Goal: Information Seeking & Learning: Learn about a topic

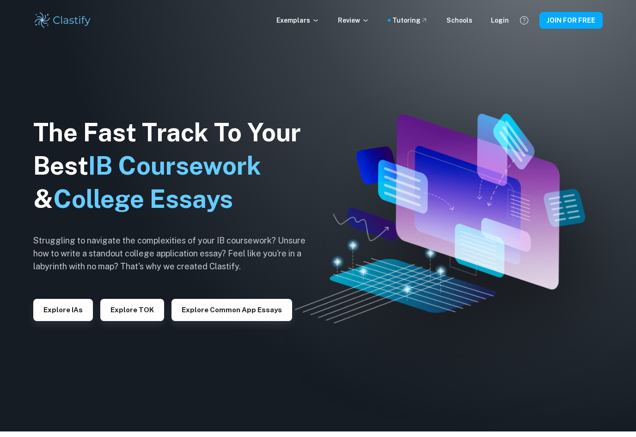
scroll to position [8, 0]
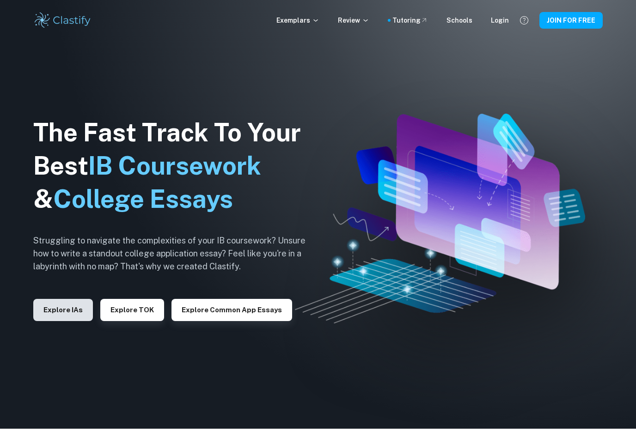
click at [61, 316] on button "Explore IAs" at bounding box center [63, 310] width 60 height 22
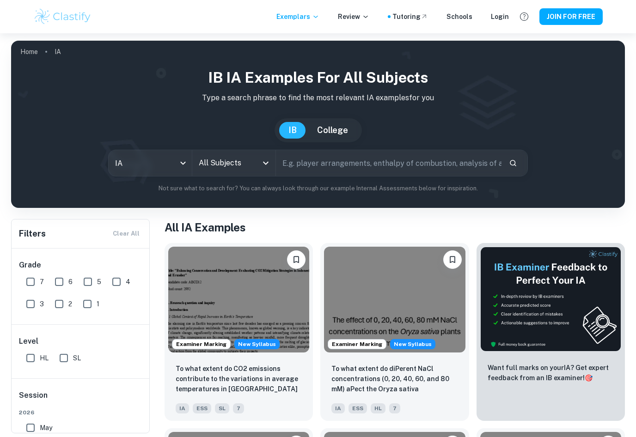
scroll to position [8, 0]
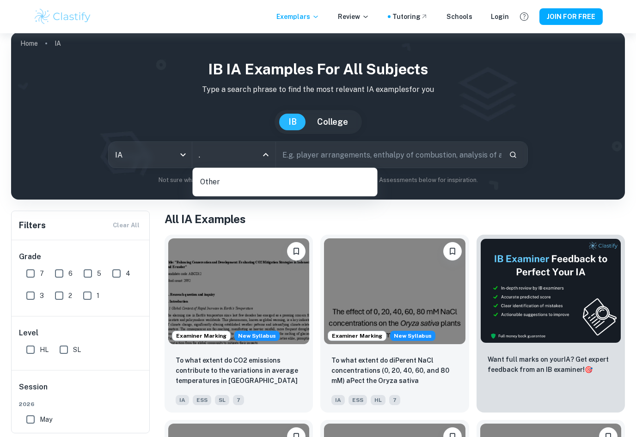
type input "."
click at [147, 91] on p "Type a search phrase to find the most relevant IA examples for you" at bounding box center [317, 89] width 599 height 11
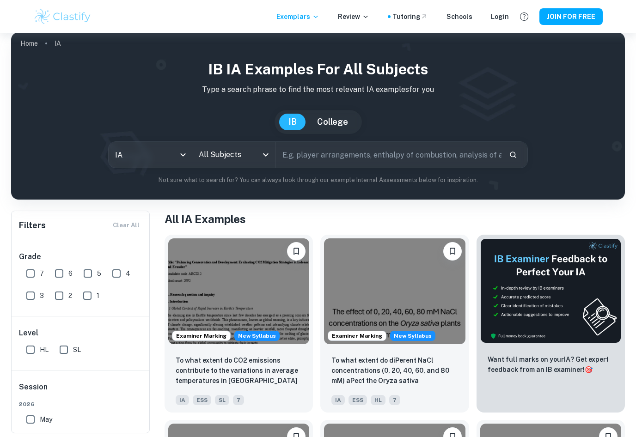
click at [263, 153] on icon "Open" at bounding box center [265, 154] width 11 height 11
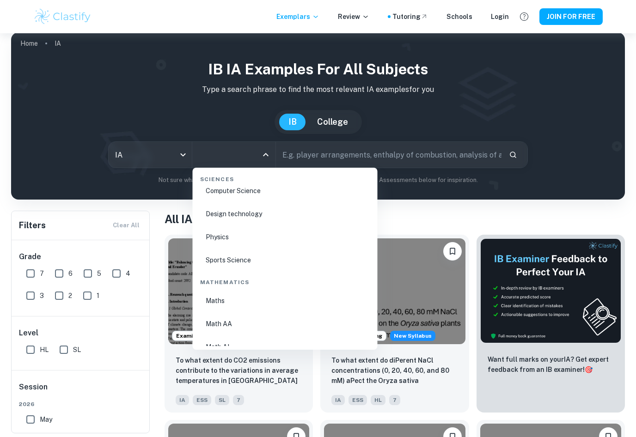
scroll to position [1496, 0]
click at [223, 240] on li "Physics" at bounding box center [284, 237] width 177 height 21
type input "Physics"
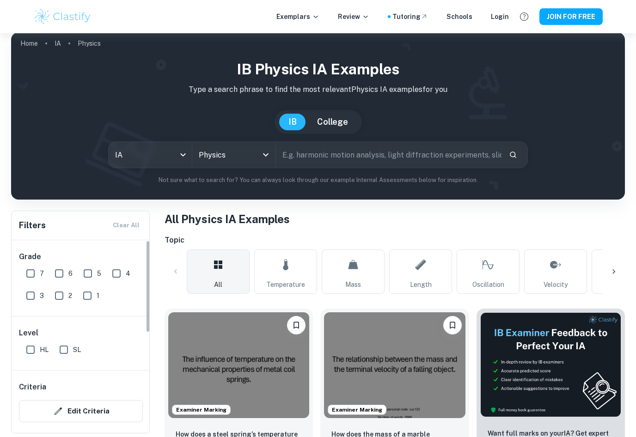
click at [61, 350] on input "SL" at bounding box center [64, 350] width 18 height 18
checkbox input "true"
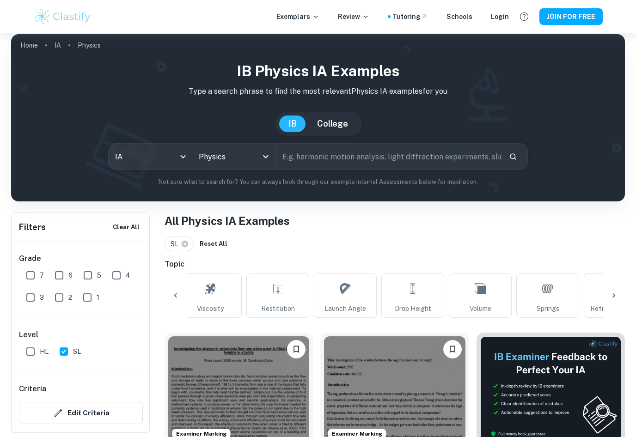
scroll to position [6, 0]
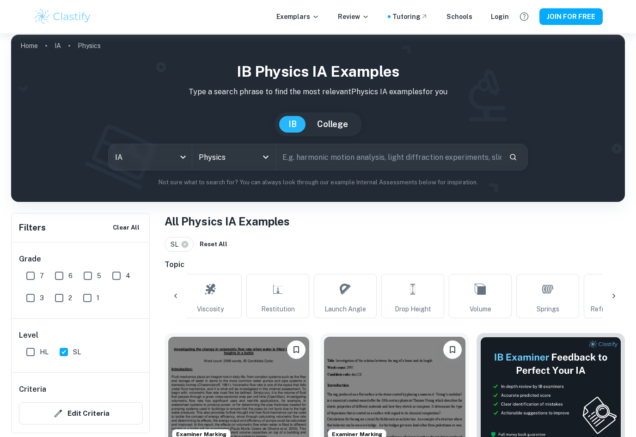
click at [264, 159] on icon "Open" at bounding box center [265, 157] width 11 height 11
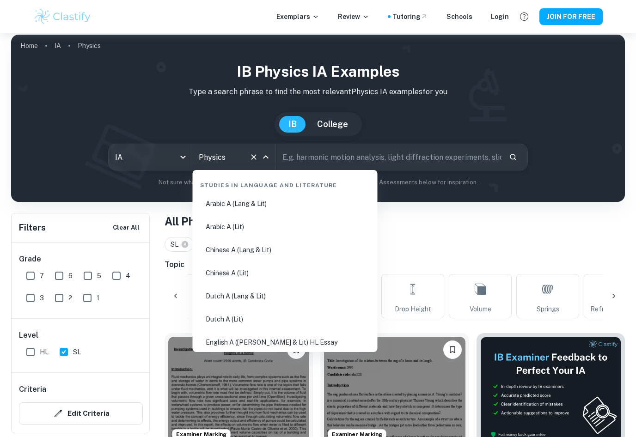
scroll to position [1392, 0]
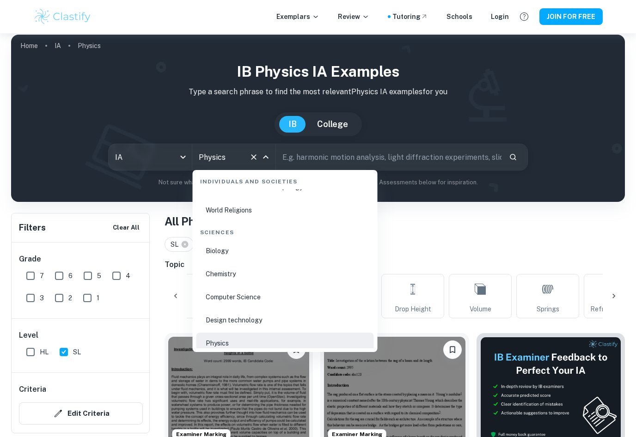
click at [219, 272] on li "Chemistry" at bounding box center [284, 273] width 177 height 21
type input "Chemistry"
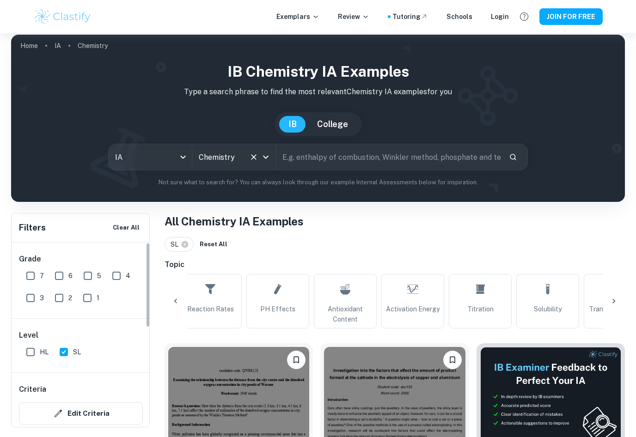
click at [36, 358] on input "HL" at bounding box center [30, 352] width 18 height 18
checkbox input "true"
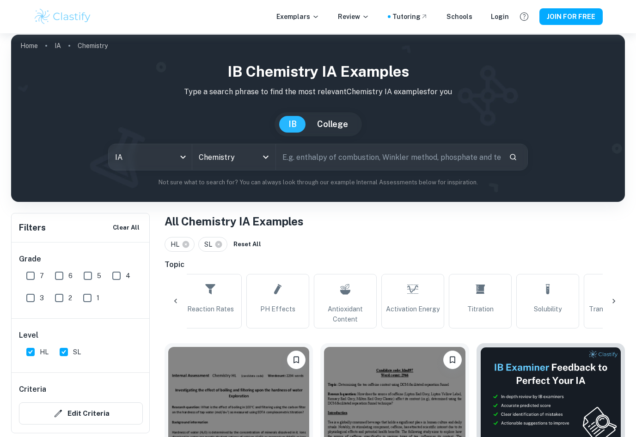
click at [66, 354] on input "SL" at bounding box center [64, 352] width 18 height 18
checkbox input "false"
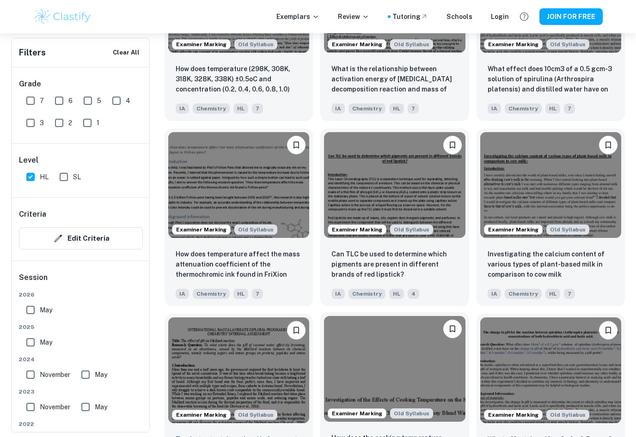
scroll to position [8752, 0]
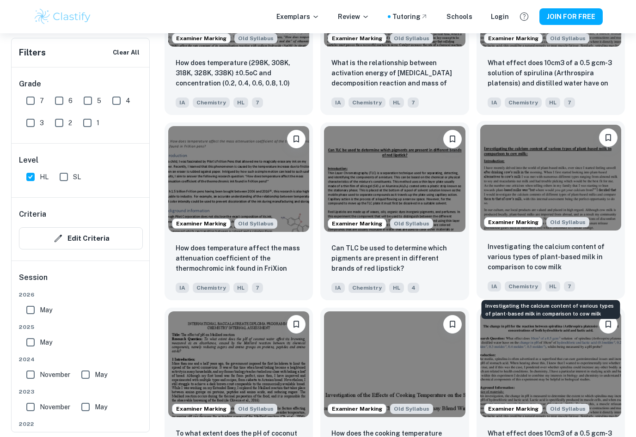
click at [504, 272] on p "Investigating the calcium content of various types of plant-based milk in compa…" at bounding box center [551, 257] width 126 height 31
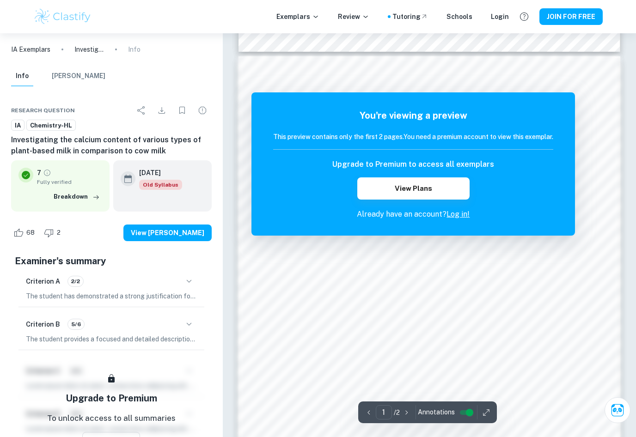
scroll to position [517, 0]
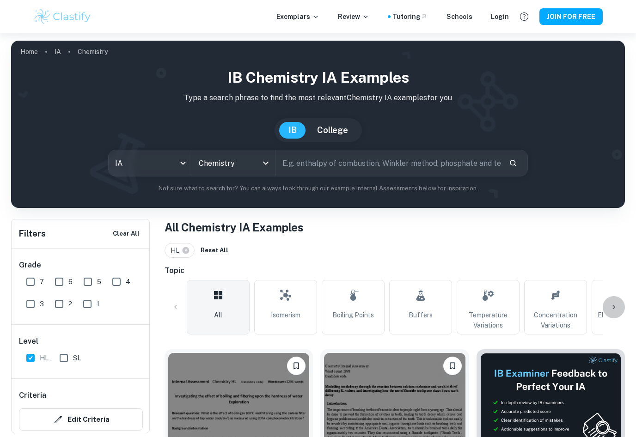
click at [614, 307] on icon at bounding box center [613, 307] width 9 height 9
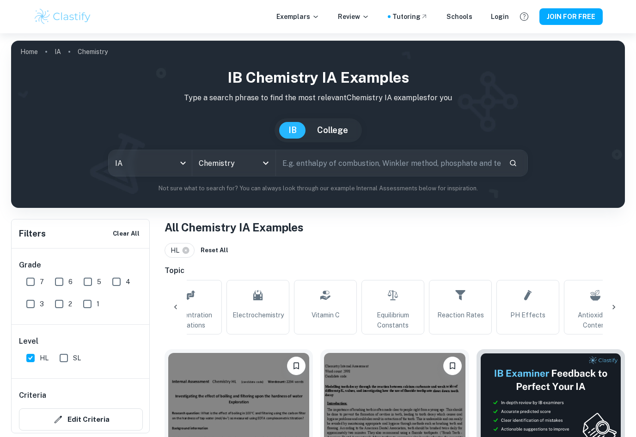
scroll to position [0, 372]
click at [614, 308] on icon at bounding box center [613, 307] width 3 height 5
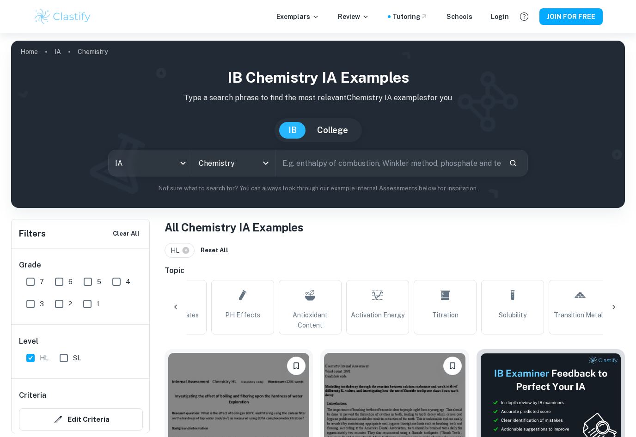
scroll to position [0, 743]
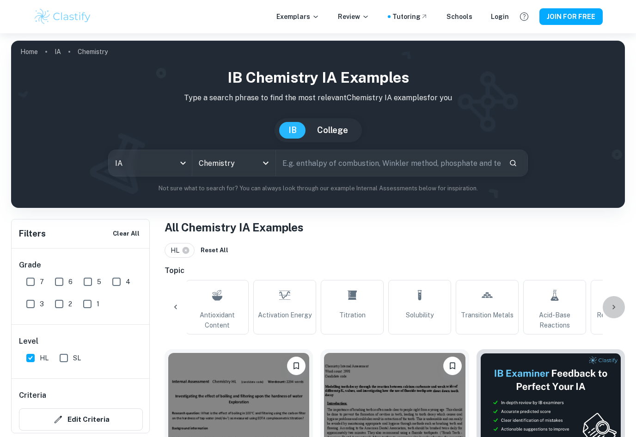
click at [614, 308] on icon at bounding box center [613, 307] width 3 height 5
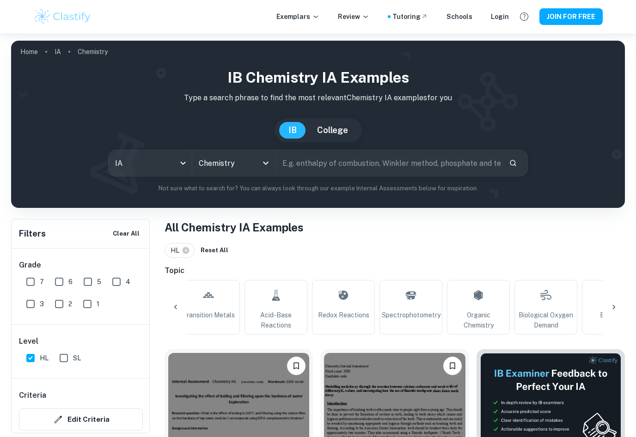
scroll to position [0, 1115]
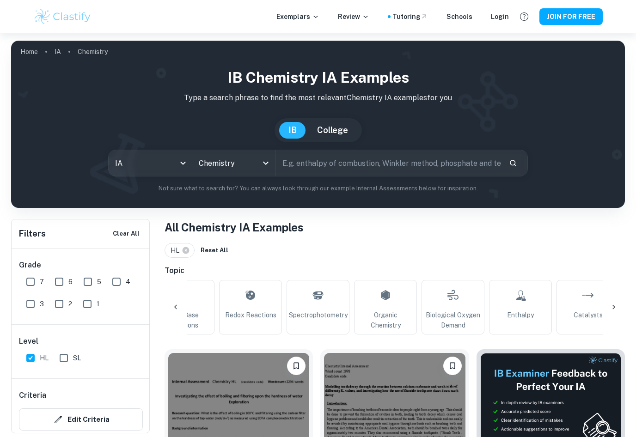
click at [614, 309] on icon at bounding box center [613, 307] width 9 height 9
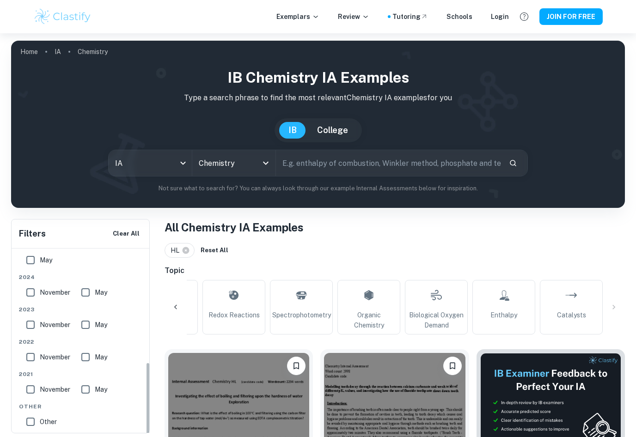
scroll to position [263, 0]
click at [303, 161] on input "text" at bounding box center [388, 163] width 225 height 26
type input "Health"
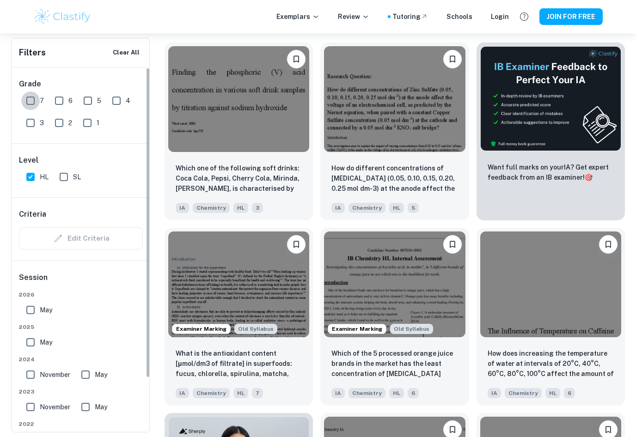
click at [31, 97] on input "7" at bounding box center [30, 101] width 18 height 18
checkbox input "true"
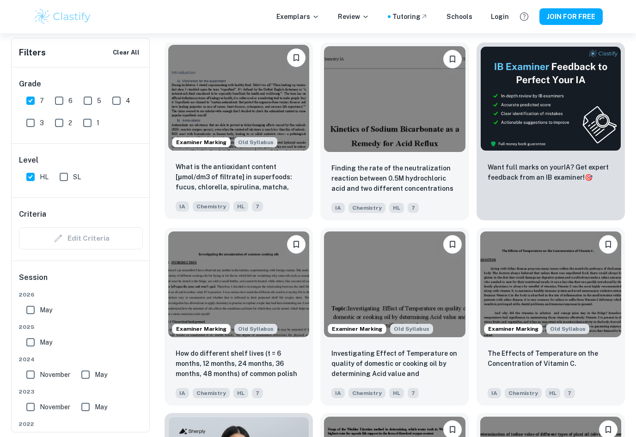
click at [217, 164] on kale?"] "What is the antioxidant content [μmol/dm3 of filtrate] in superfoods: fucus, ch…" at bounding box center [239, 177] width 126 height 31
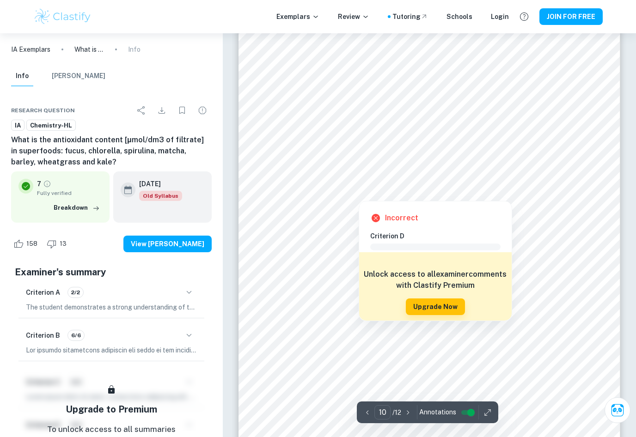
scroll to position [5144, 0]
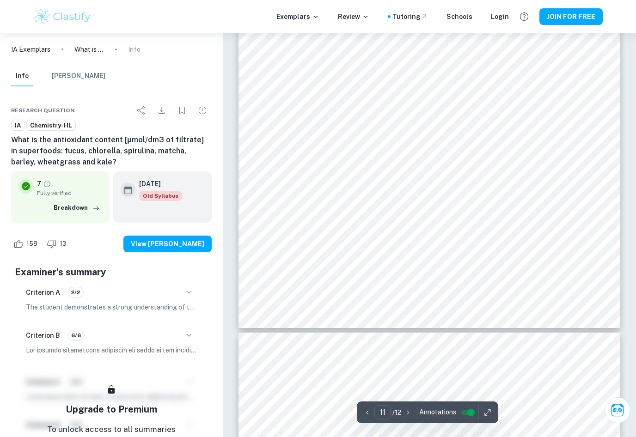
type input "12"
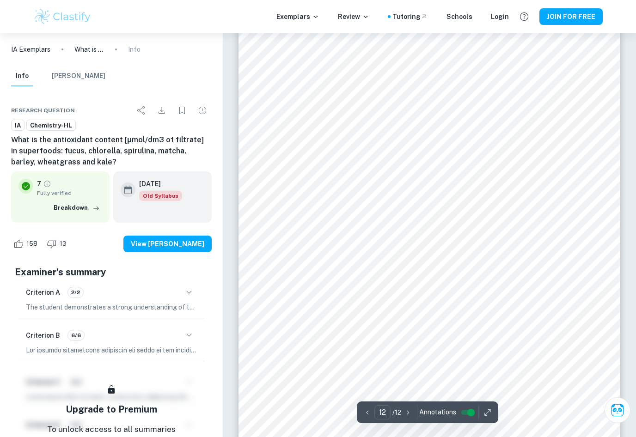
scroll to position [6167, 0]
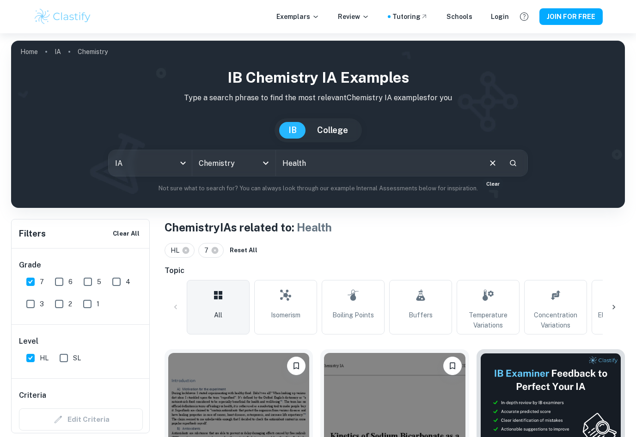
click at [496, 164] on icon "Clear" at bounding box center [493, 163] width 10 height 10
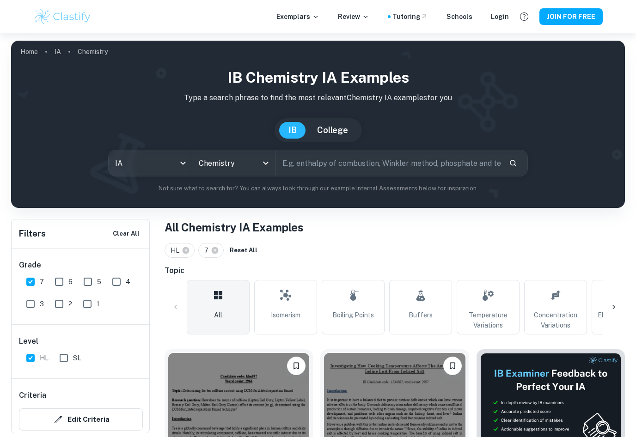
click at [496, 164] on input "text" at bounding box center [388, 163] width 225 height 26
type input "Beauty"
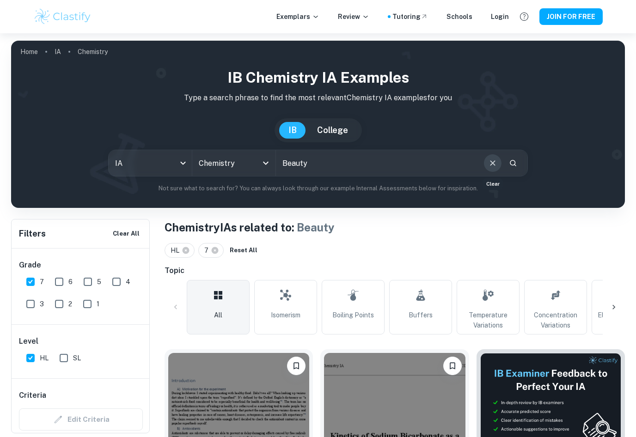
click at [489, 164] on icon "Clear" at bounding box center [493, 163] width 10 height 10
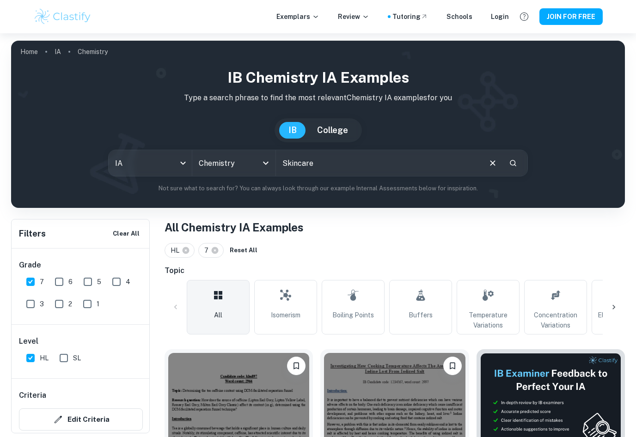
type input "Skincare"
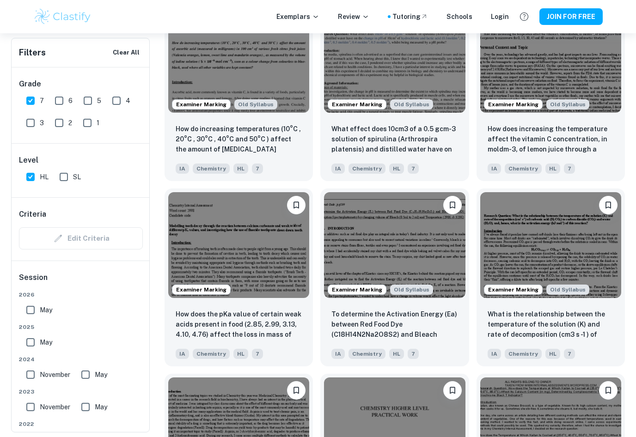
scroll to position [1790, 0]
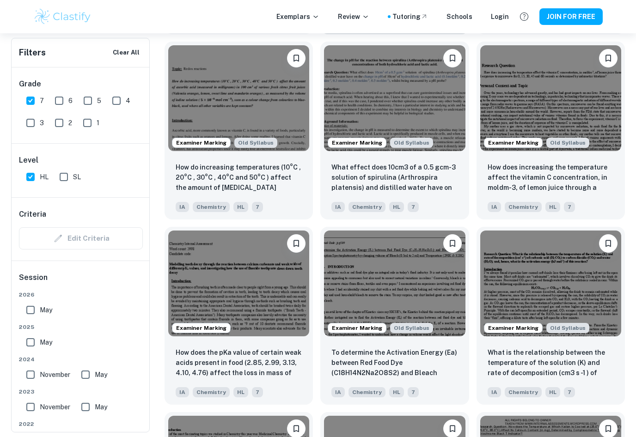
drag, startPoint x: 633, startPoint y: 116, endPoint x: 635, endPoint y: 38, distance: 77.7
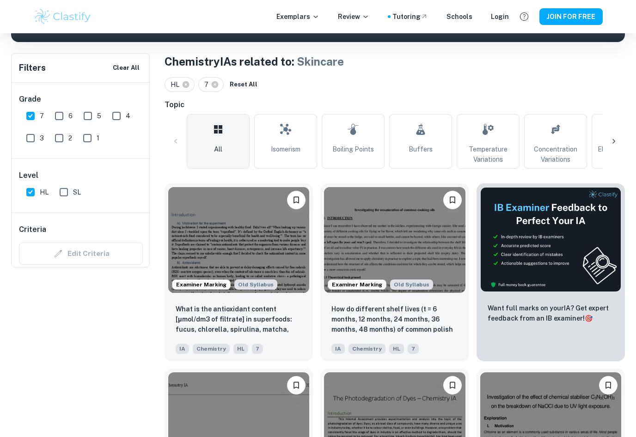
scroll to position [0, 0]
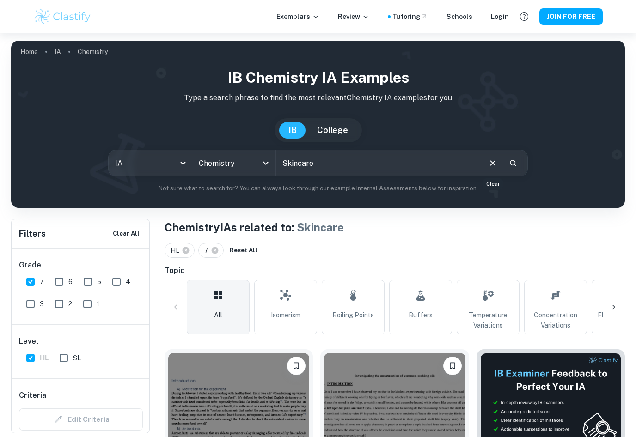
click at [495, 163] on icon "Clear" at bounding box center [493, 163] width 10 height 10
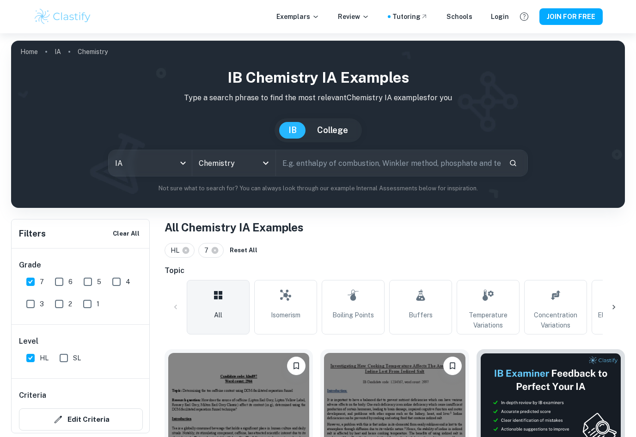
click at [493, 164] on input "text" at bounding box center [388, 163] width 225 height 26
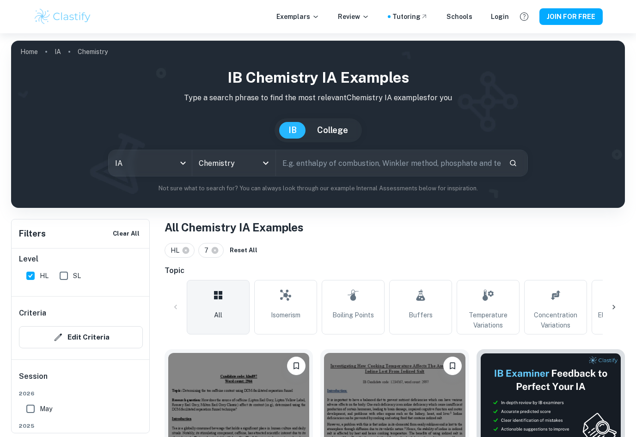
click at [271, 164] on icon "Open" at bounding box center [265, 163] width 11 height 11
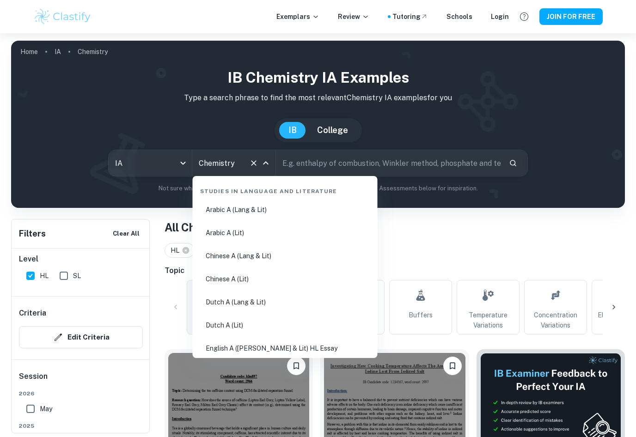
scroll to position [1323, 0]
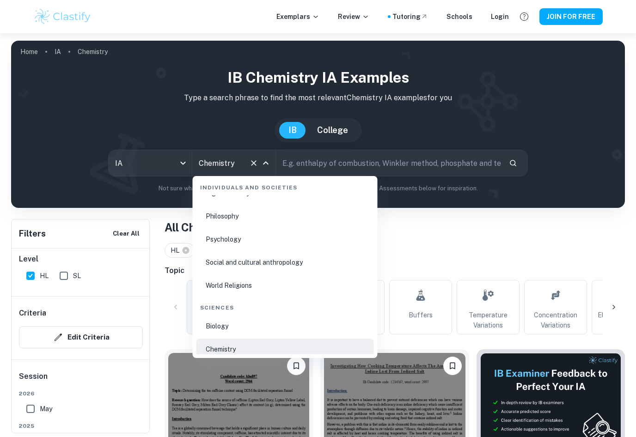
click at [238, 242] on li "Psychology" at bounding box center [284, 239] width 177 height 21
type input "Psychology"
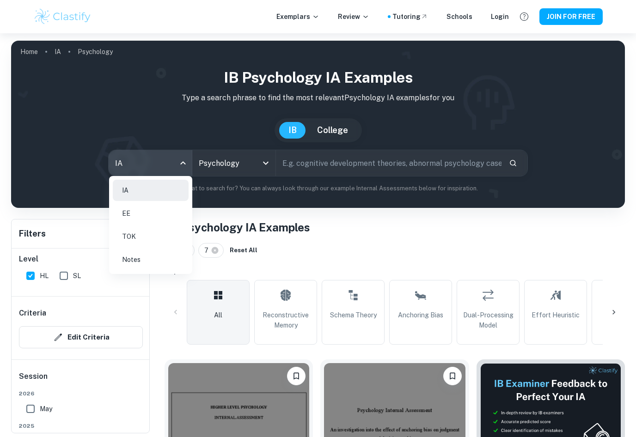
click at [184, 160] on body "We value your privacy We use cookies to enhance your browsing experience, serve…" at bounding box center [318, 251] width 636 height 437
click at [187, 162] on div at bounding box center [318, 218] width 636 height 437
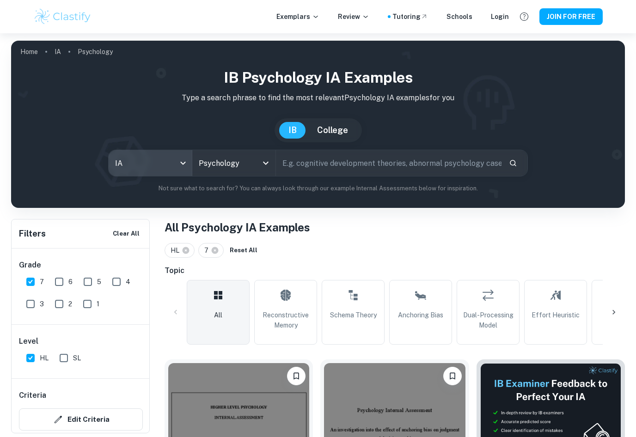
click at [66, 355] on input "SL" at bounding box center [64, 358] width 18 height 18
checkbox input "true"
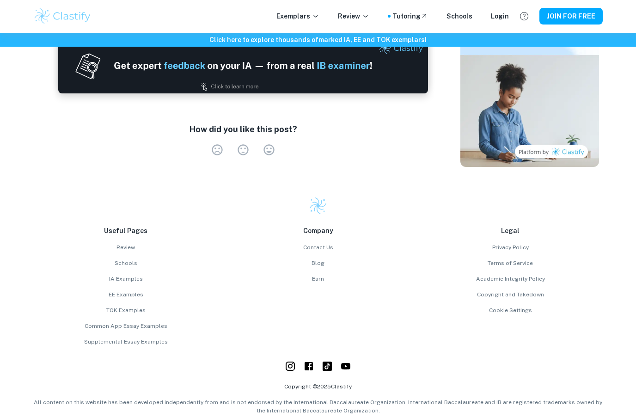
scroll to position [1713, 0]
